Goal: Information Seeking & Learning: Understand process/instructions

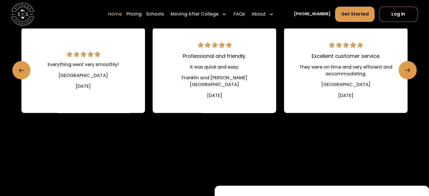
scroll to position [801, 0]
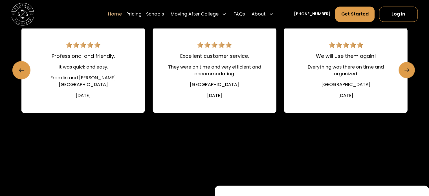
click at [406, 75] on icon "Next slide" at bounding box center [406, 70] width 5 height 9
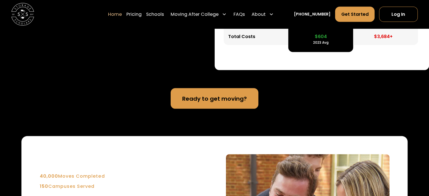
scroll to position [1166, 0]
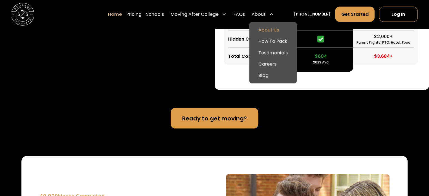
click at [275, 28] on link "About Us" at bounding box center [272, 30] width 43 height 11
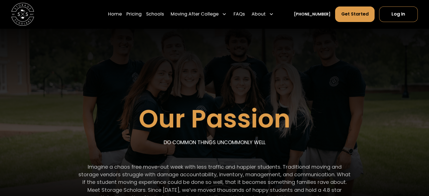
scroll to position [15, 0]
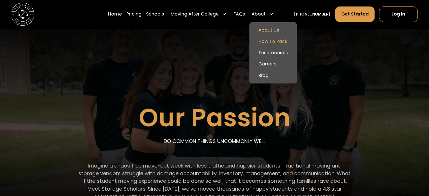
click at [277, 42] on link "How To Pack" at bounding box center [272, 41] width 43 height 11
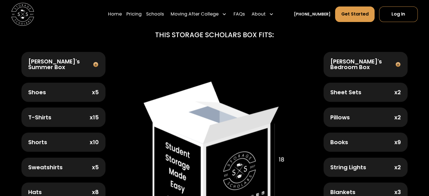
scroll to position [208, 0]
